Goal: Transaction & Acquisition: Subscribe to service/newsletter

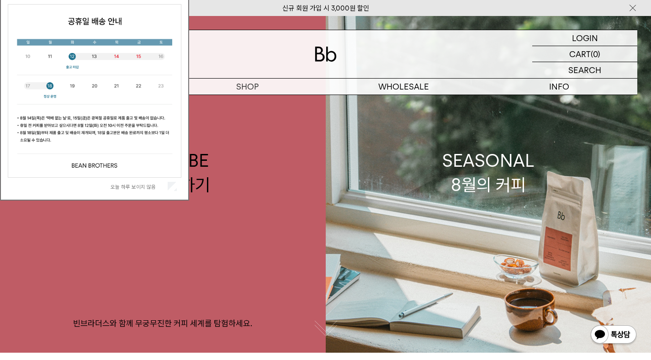
click at [143, 189] on label "오늘 하루 보이지 않음" at bounding box center [138, 187] width 55 height 6
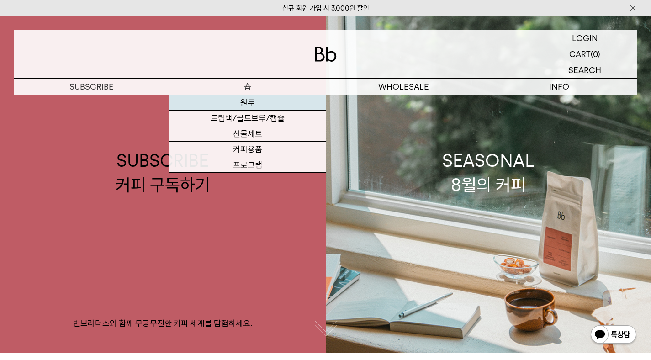
click at [243, 101] on link "원두" at bounding box center [248, 103] width 156 height 16
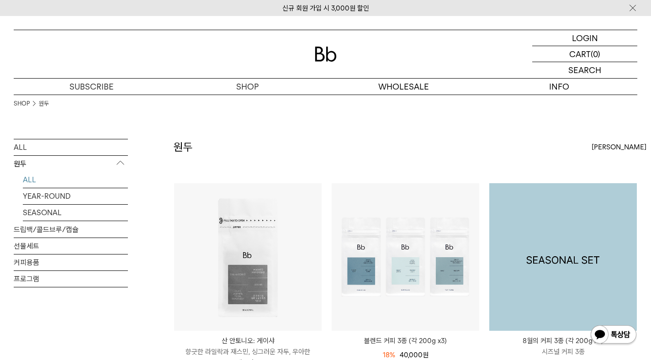
click at [602, 225] on img at bounding box center [563, 257] width 148 height 148
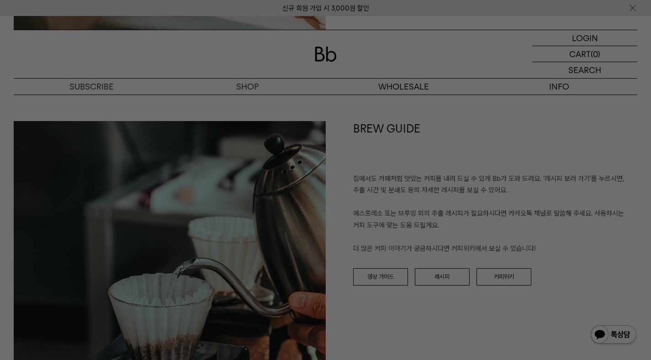
scroll to position [1723, 0]
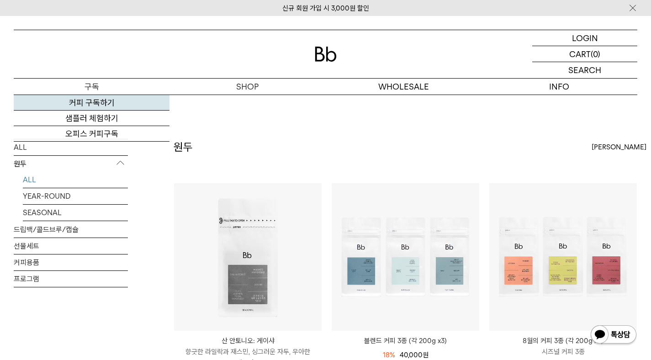
click at [93, 105] on link "커피 구독하기" at bounding box center [92, 103] width 156 height 16
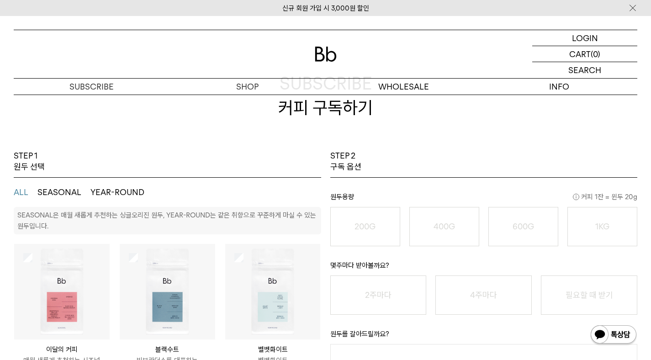
scroll to position [56, 0]
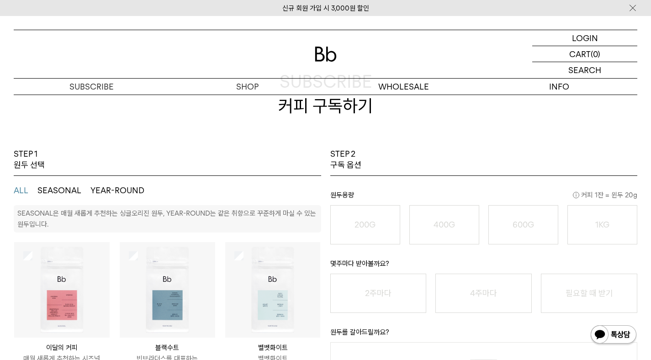
click at [97, 188] on button "YEAR-ROUND" at bounding box center [117, 190] width 54 height 11
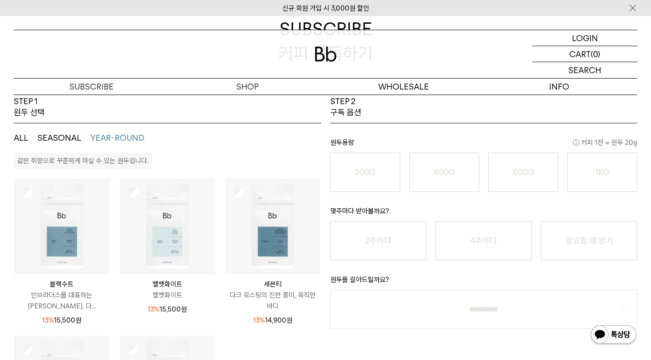
scroll to position [118, 0]
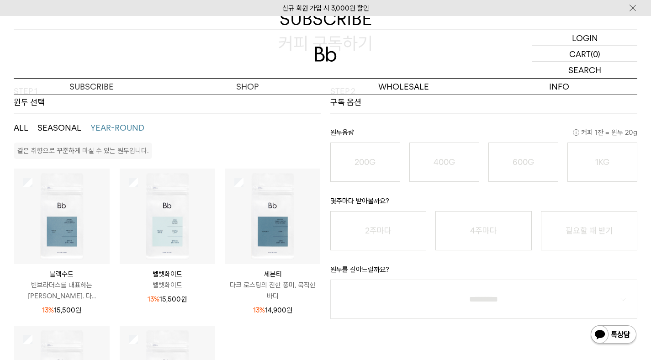
click at [173, 280] on p "벨벳화이트" at bounding box center [167, 285] width 95 height 11
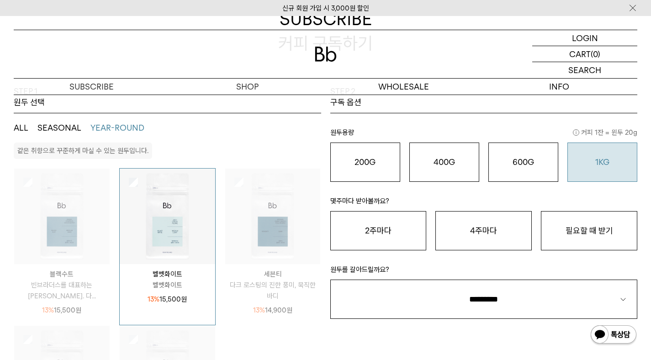
click at [612, 161] on div "1KG 49,900 원" at bounding box center [603, 162] width 60 height 11
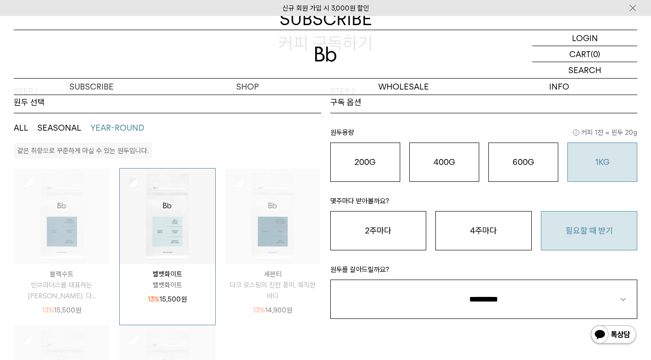
click at [557, 232] on button "필요할 때 받기" at bounding box center [589, 230] width 96 height 39
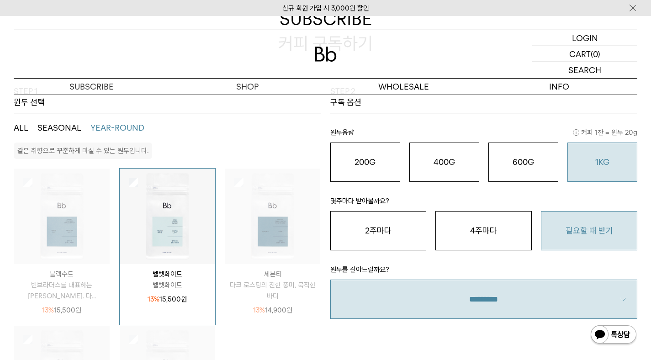
click at [495, 298] on select "**********" at bounding box center [484, 299] width 308 height 39
select select "**"
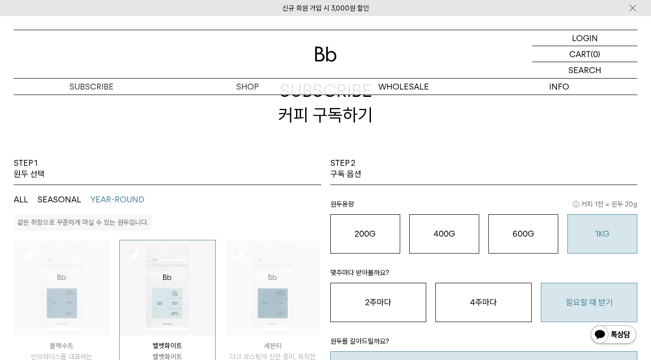
scroll to position [0, 0]
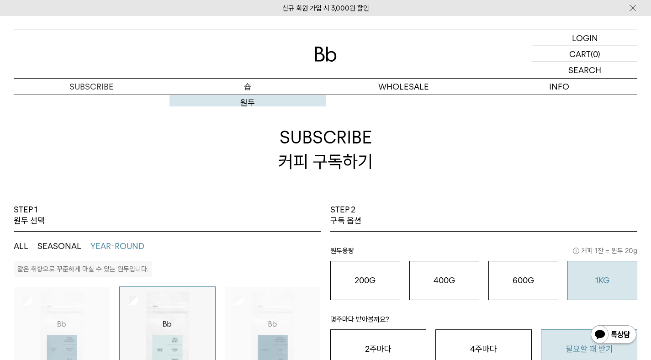
click at [250, 104] on h2 "SUBSCRIBE 커피 구독하기" at bounding box center [326, 150] width 624 height 110
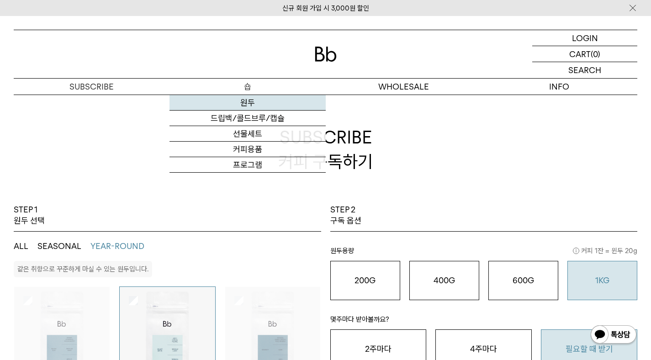
click at [249, 102] on link "원두" at bounding box center [248, 103] width 156 height 16
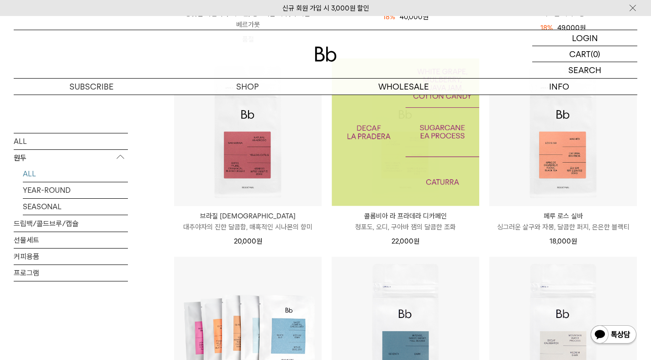
scroll to position [659, 0]
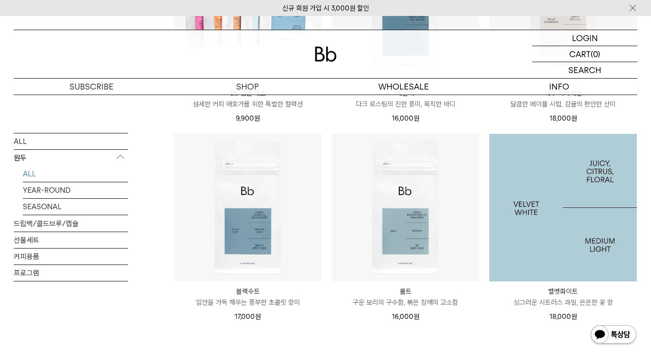
click at [544, 187] on img at bounding box center [563, 208] width 148 height 148
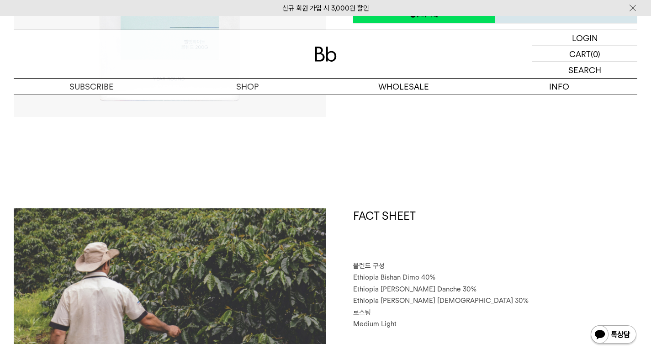
scroll to position [392, 0]
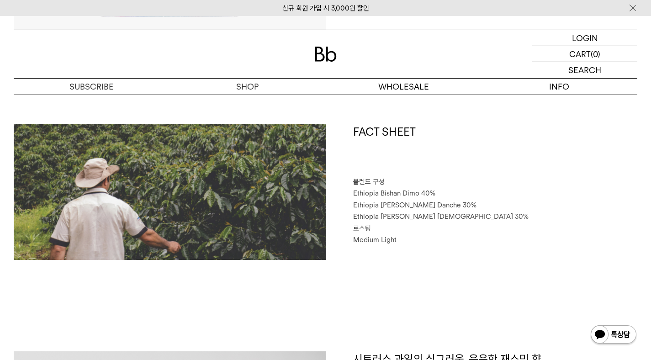
click at [412, 193] on span "Ethiopia Bishan Dimo 40%" at bounding box center [394, 193] width 82 height 8
click at [472, 194] on p "Ethiopia Bishan Dimo 40%" at bounding box center [495, 194] width 285 height 12
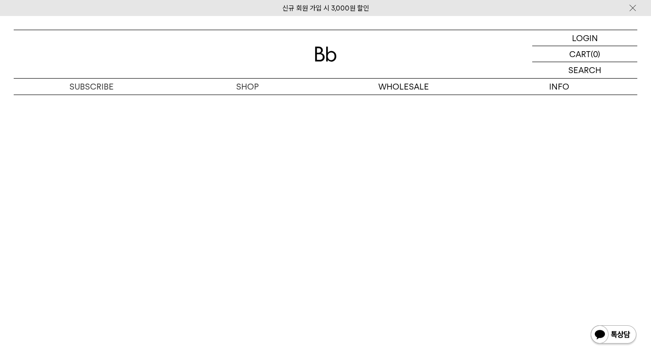
scroll to position [2372, 0]
